Goal: Task Accomplishment & Management: Complete application form

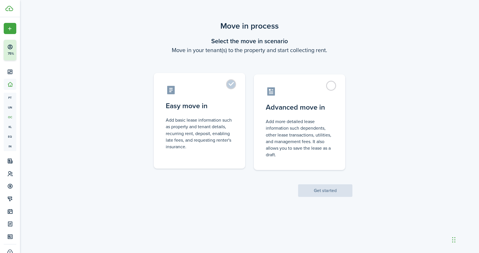
click at [232, 88] on label "Easy move in Add basic lease information such as property and tenant details, r…" at bounding box center [199, 120] width 91 height 95
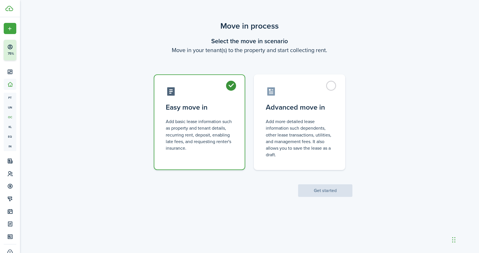
radio input "true"
click at [322, 192] on button "Get started" at bounding box center [325, 190] width 54 height 13
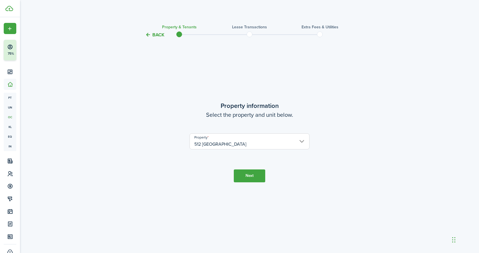
click at [224, 141] on input "512 [GEOGRAPHIC_DATA]" at bounding box center [249, 141] width 120 height 16
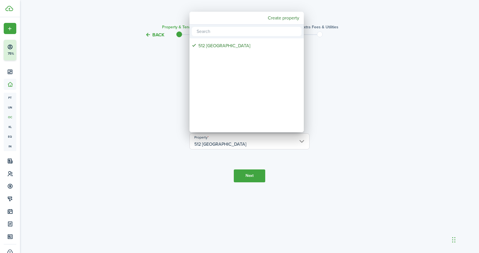
click at [156, 88] on div at bounding box center [239, 126] width 570 height 344
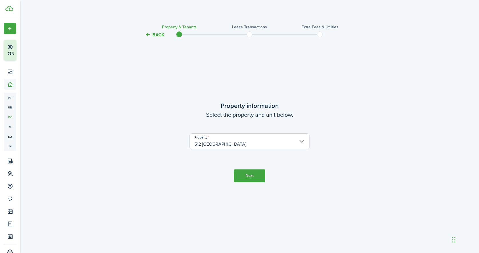
click at [243, 174] on button "Next" at bounding box center [249, 175] width 31 height 13
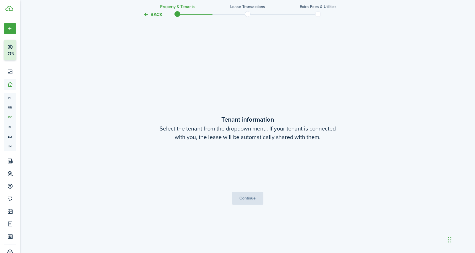
scroll to position [214, 0]
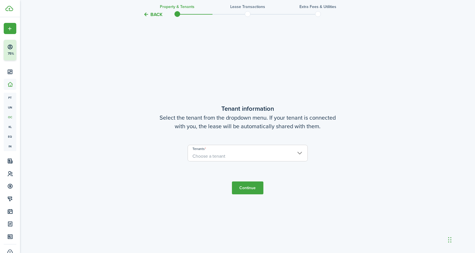
click at [213, 157] on span "Choose a tenant" at bounding box center [208, 156] width 33 height 7
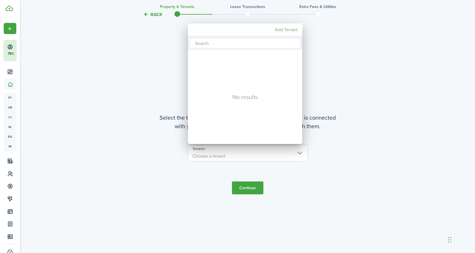
click at [283, 29] on mbsc-button "Add Tenant" at bounding box center [285, 30] width 27 height 10
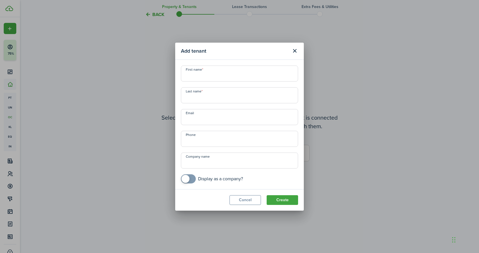
click at [198, 72] on input "First name" at bounding box center [239, 73] width 117 height 16
click at [293, 50] on button "Close modal" at bounding box center [295, 51] width 10 height 10
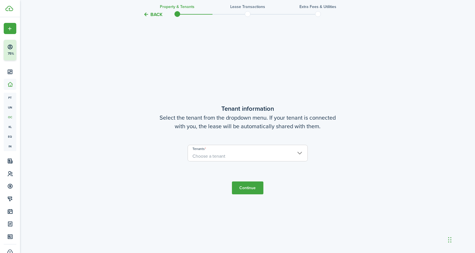
click at [144, 13] on button "Back" at bounding box center [152, 14] width 19 height 6
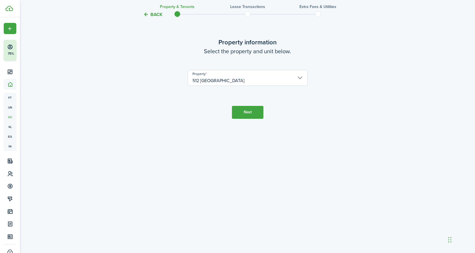
scroll to position [0, 0]
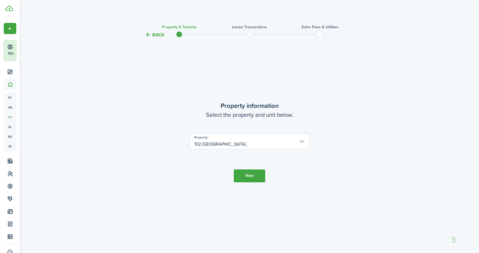
click at [149, 33] on button "Back" at bounding box center [154, 35] width 19 height 6
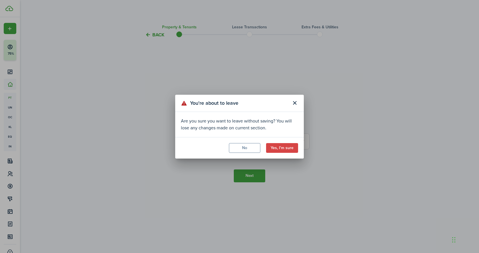
click at [290, 152] on modal-footer "No Yes, I'm sure" at bounding box center [239, 147] width 129 height 21
click at [292, 149] on button "Yes, I'm sure" at bounding box center [282, 148] width 32 height 10
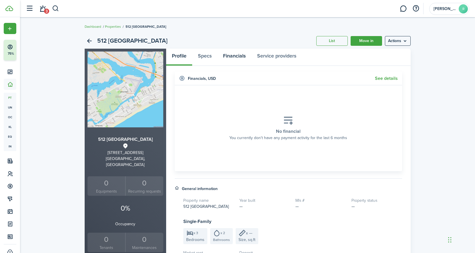
click at [237, 54] on link "Financials" at bounding box center [234, 57] width 34 height 17
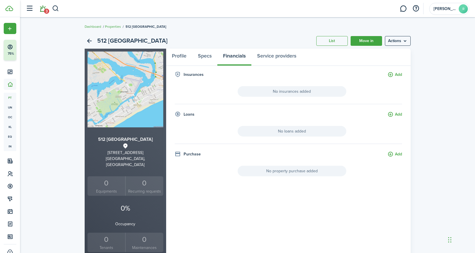
click at [44, 16] on link "3" at bounding box center [42, 8] width 11 height 15
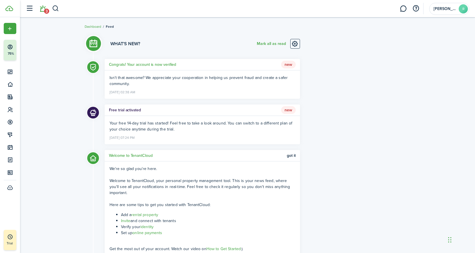
click at [47, 92] on div "What's new? [PERSON_NAME] all as read Congrats! Your account is now verified Ne…" at bounding box center [247, 155] width 455 height 251
click at [53, 56] on div "What's new? [PERSON_NAME] all as read Congrats! Your account is now verified Ne…" at bounding box center [247, 155] width 455 height 251
